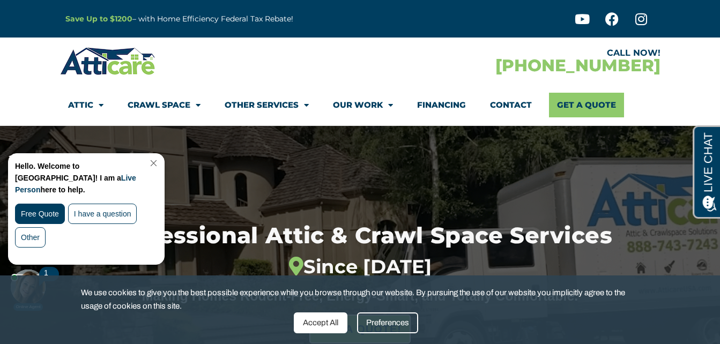
click at [159, 163] on link "Close Chat" at bounding box center [152, 163] width 14 height 8
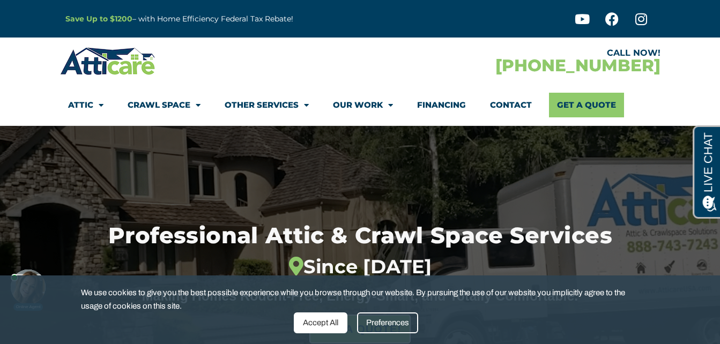
click at [319, 321] on div "Accept All" at bounding box center [321, 322] width 54 height 21
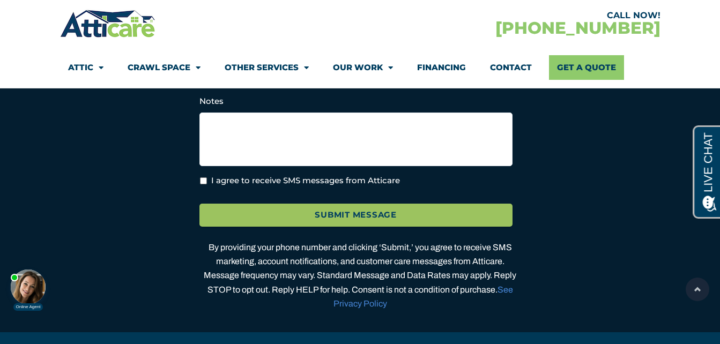
scroll to position [3252, 0]
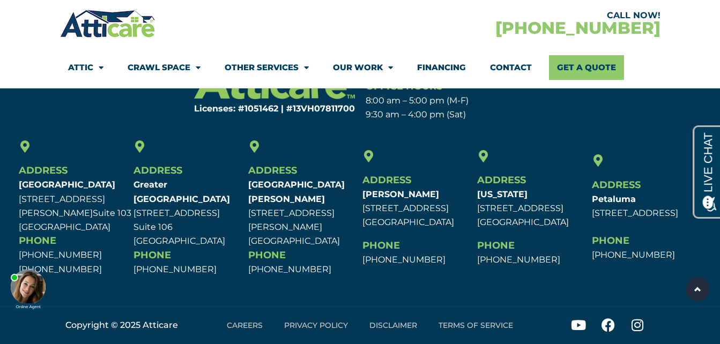
drag, startPoint x: 123, startPoint y: 224, endPoint x: 76, endPoint y: 219, distance: 47.4
click at [76, 219] on p "[GEOGRAPHIC_DATA] [STREET_ADDRESS][PERSON_NAME] [STREET_ADDRESS]" at bounding box center [73, 206] width 109 height 56
click at [75, 219] on p "[GEOGRAPHIC_DATA] [STREET_ADDRESS][PERSON_NAME] [STREET_ADDRESS]" at bounding box center [73, 206] width 109 height 56
click at [121, 223] on p "[GEOGRAPHIC_DATA] [STREET_ADDRESS][PERSON_NAME] [STREET_ADDRESS]" at bounding box center [73, 206] width 109 height 56
drag, startPoint x: 121, startPoint y: 226, endPoint x: 14, endPoint y: 202, distance: 109.3
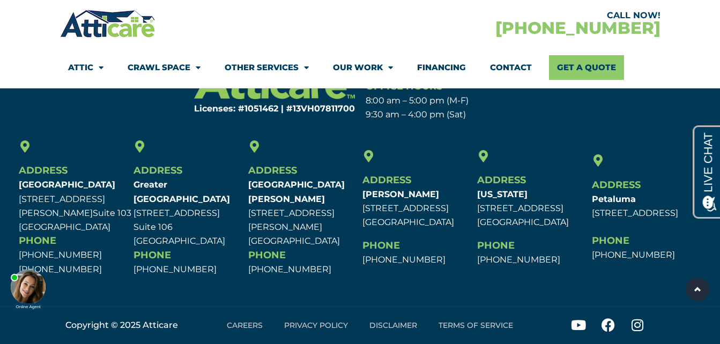
click at [14, 202] on section "Address [GEOGRAPHIC_DATA] [STREET_ADDRESS][PERSON_NAME] [STREET_ADDRESS] Phone …" at bounding box center [360, 208] width 720 height 141
click at [107, 134] on div "Licenses: #1051462 | #13VH078117​00 Office Hours 8:00 am – 5:00 pm (M-F) 9:30 a…" at bounding box center [360, 164] width 720 height 229
